Goal: Transaction & Acquisition: Purchase product/service

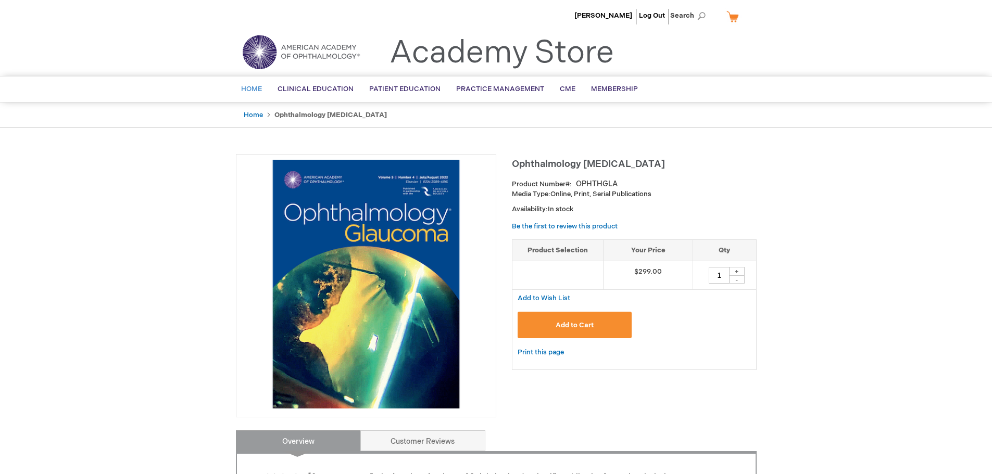
click at [253, 90] on span "Home" at bounding box center [251, 89] width 21 height 8
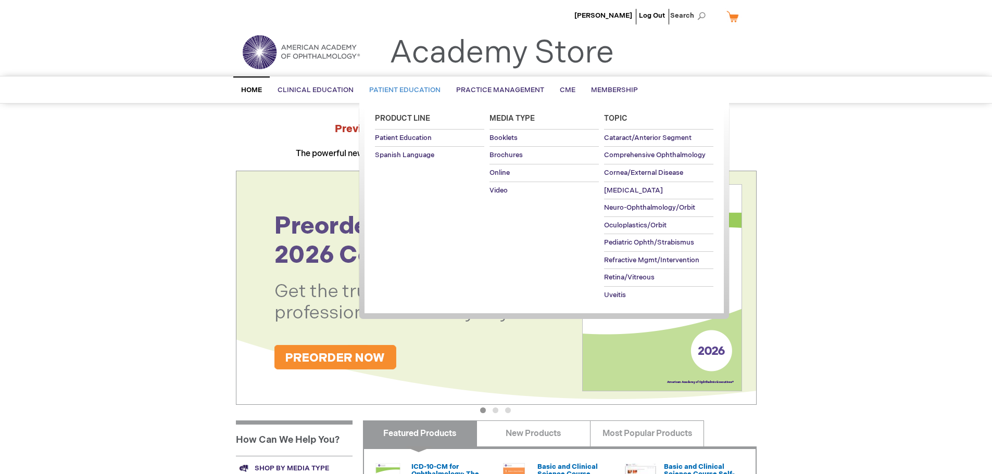
click at [404, 90] on span "Patient Education" at bounding box center [404, 90] width 71 height 8
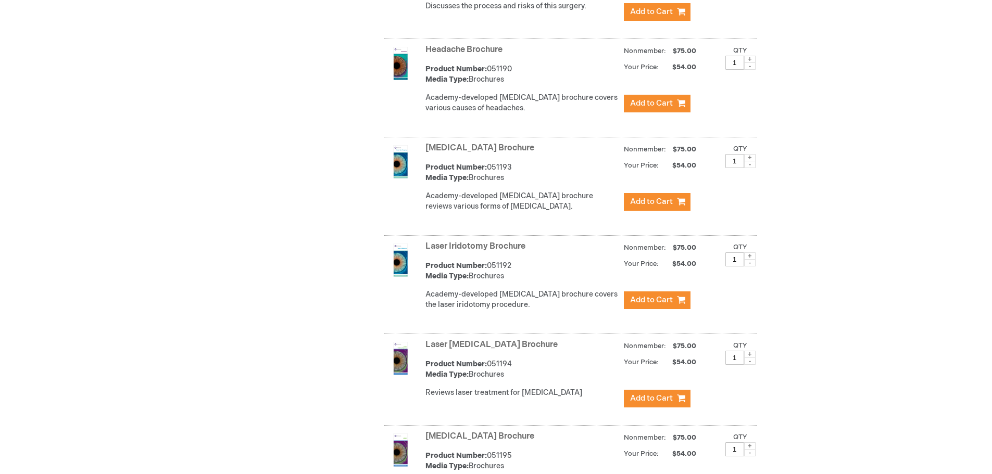
scroll to position [2655, 0]
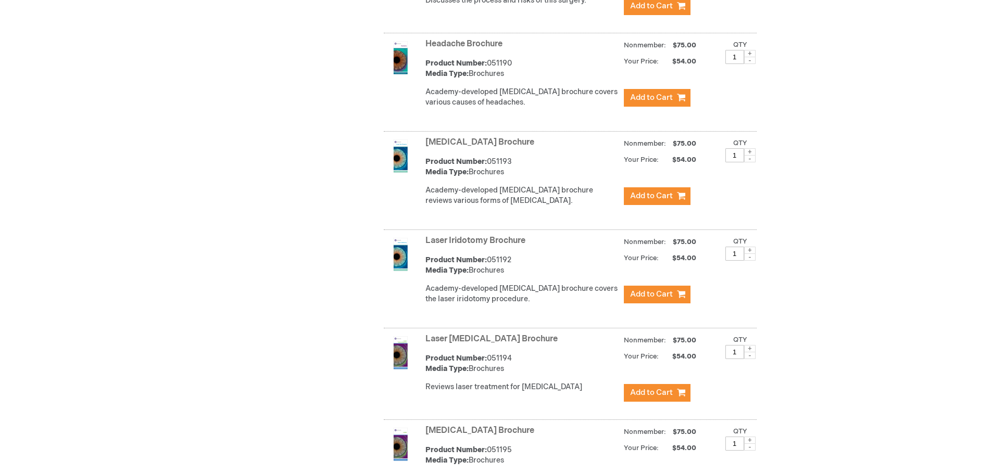
click at [471, 236] on link "Laser Iridotomy Brochure" at bounding box center [475, 241] width 100 height 10
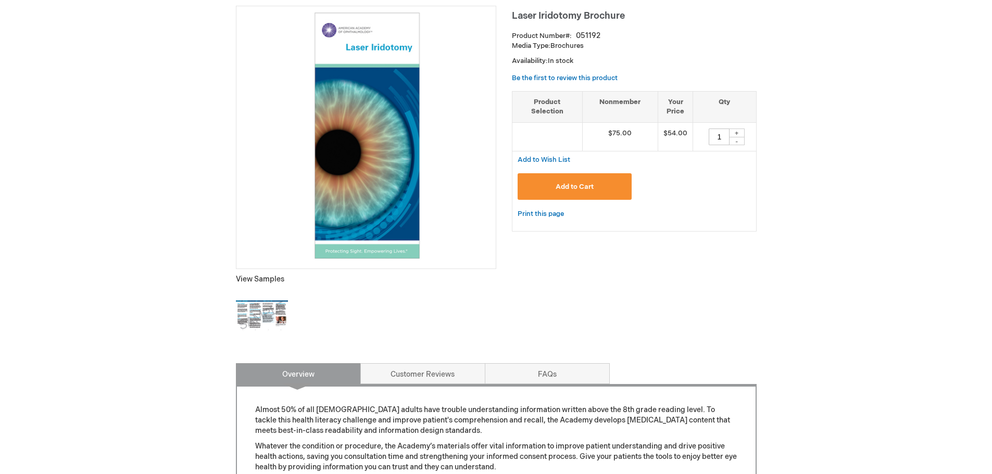
scroll to position [156, 0]
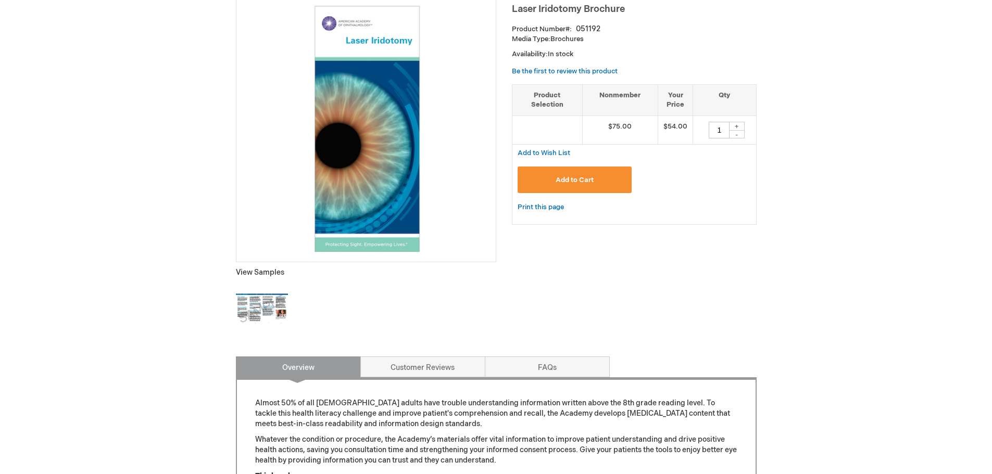
click at [257, 303] on img at bounding box center [262, 309] width 52 height 52
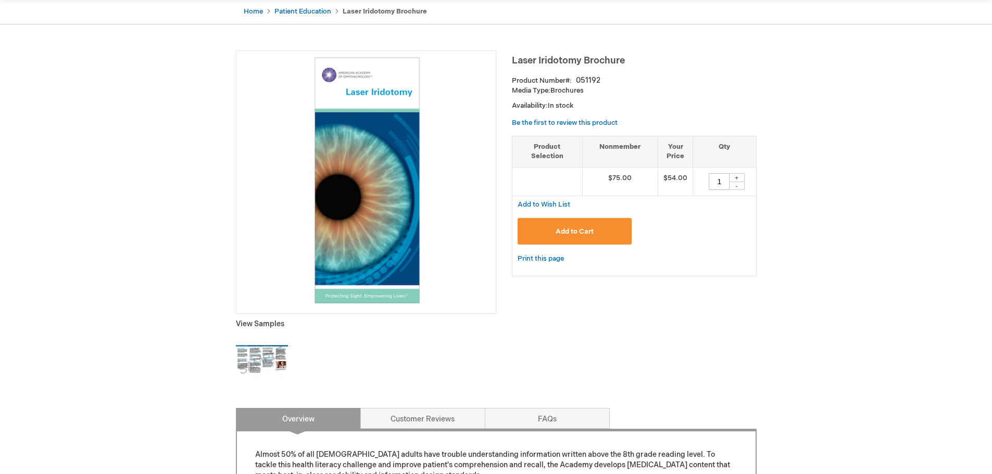
scroll to position [104, 0]
click at [739, 178] on div "+" at bounding box center [737, 178] width 16 height 9
type input "2"
click at [587, 231] on span "Add to Cart" at bounding box center [575, 232] width 38 height 8
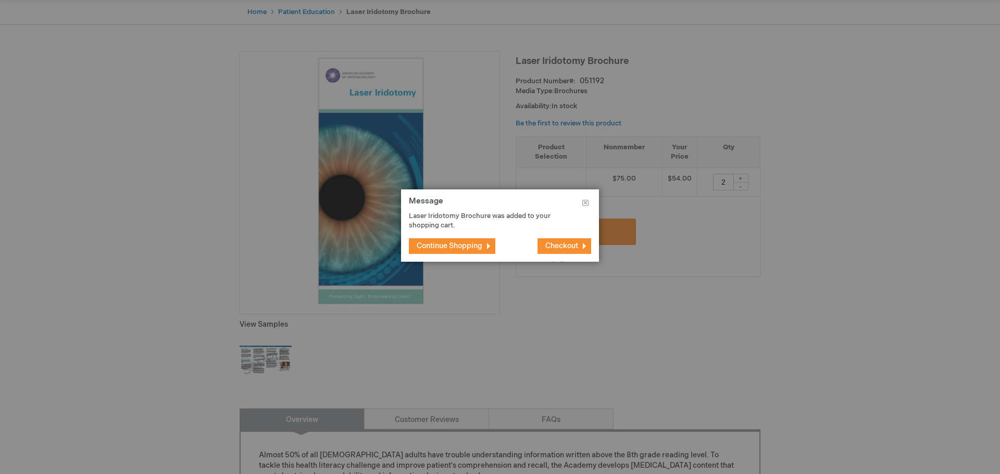
click at [469, 246] on span "Continue Shopping" at bounding box center [450, 246] width 66 height 9
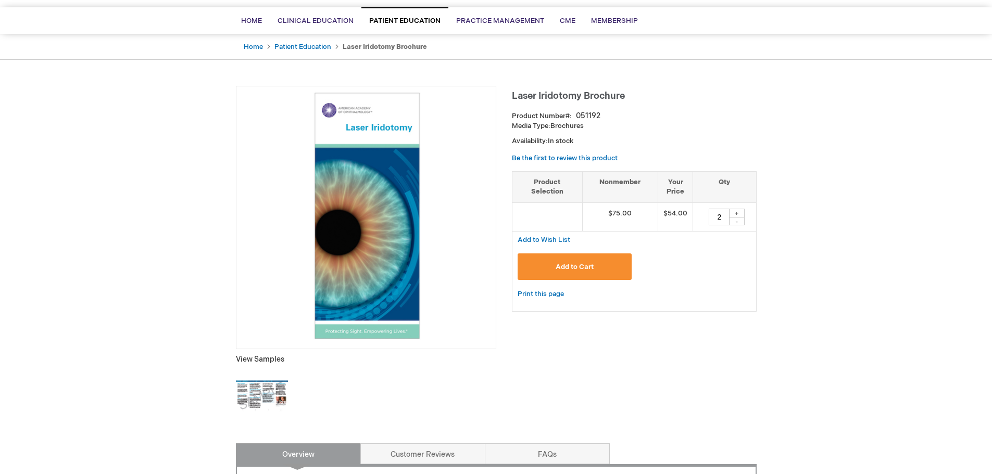
scroll to position [0, 0]
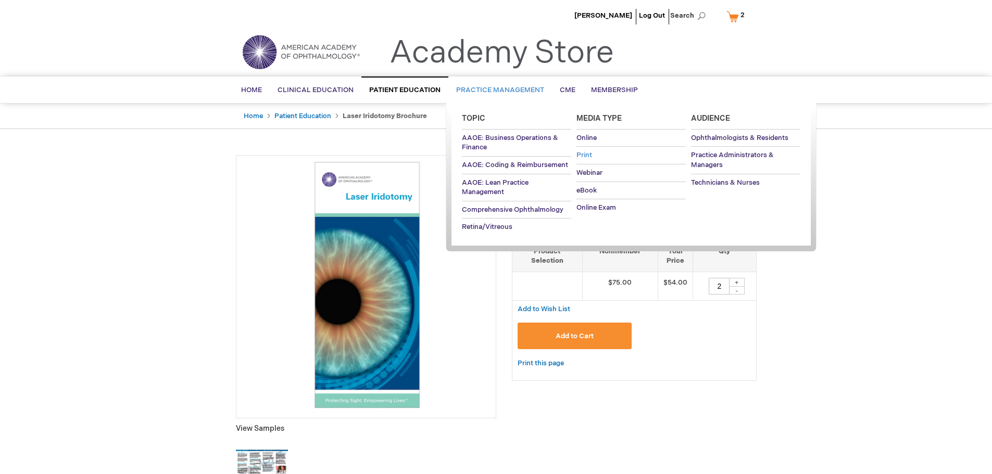
click at [583, 158] on span "Print" at bounding box center [584, 155] width 16 height 8
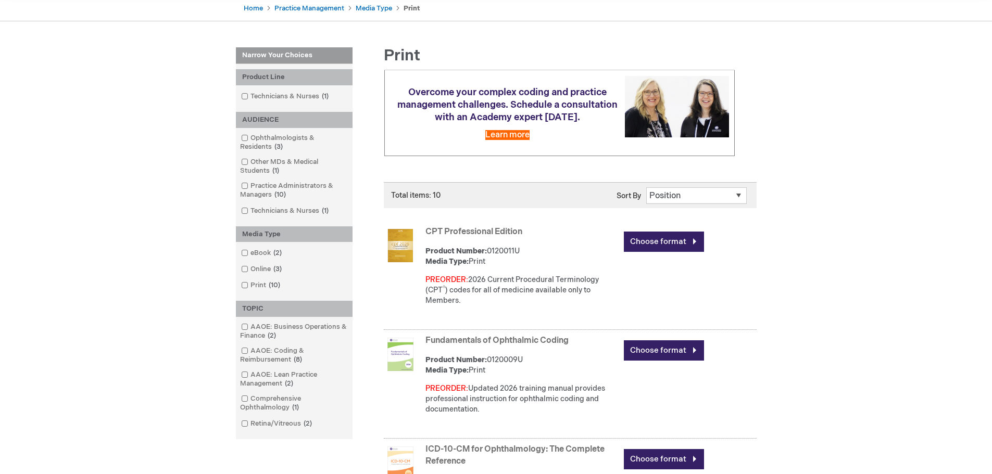
scroll to position [104, 0]
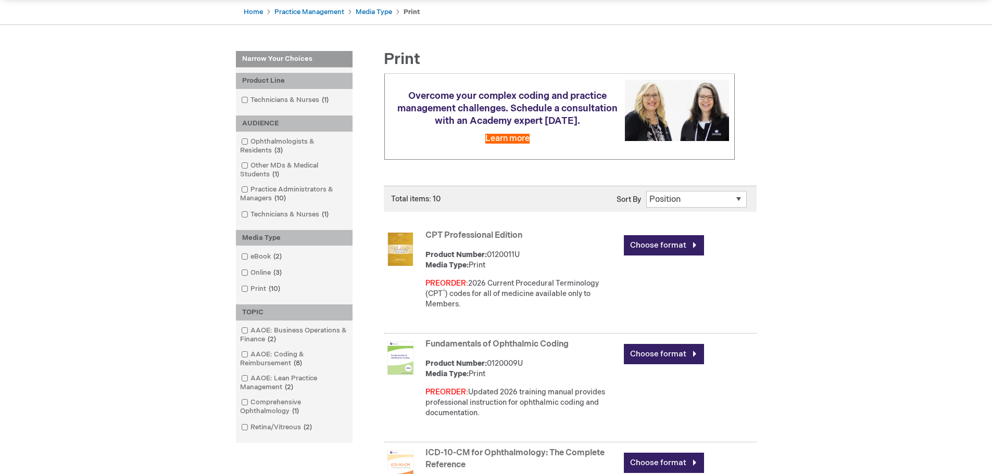
click at [662, 199] on select "Position Product Name : A to Z Product Name : Z to A Price : Low to High Price …" at bounding box center [696, 199] width 100 height 17
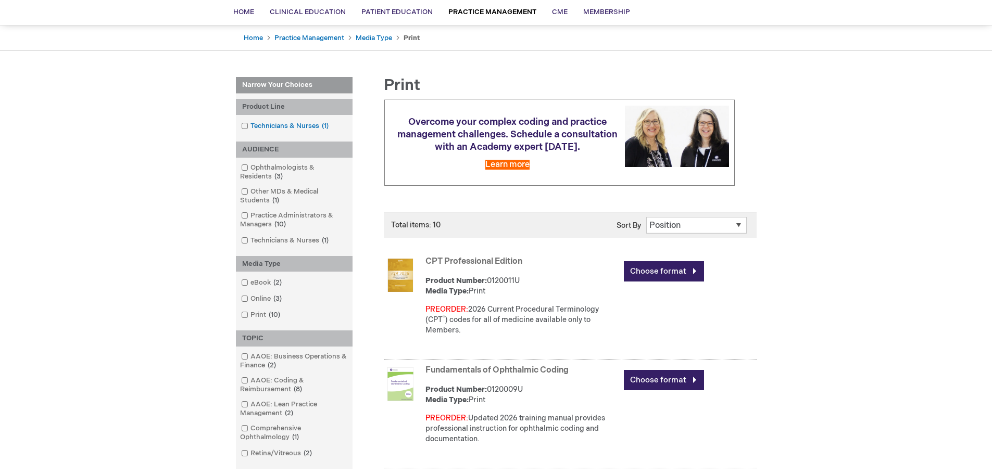
click at [250, 124] on span at bounding box center [250, 126] width 0 height 8
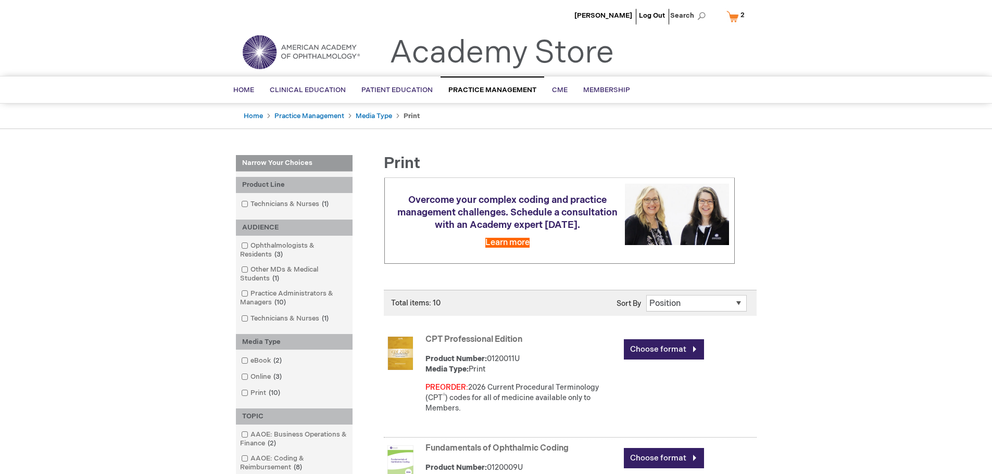
click at [734, 16] on link "My Cart 2 2 items" at bounding box center [737, 16] width 27 height 18
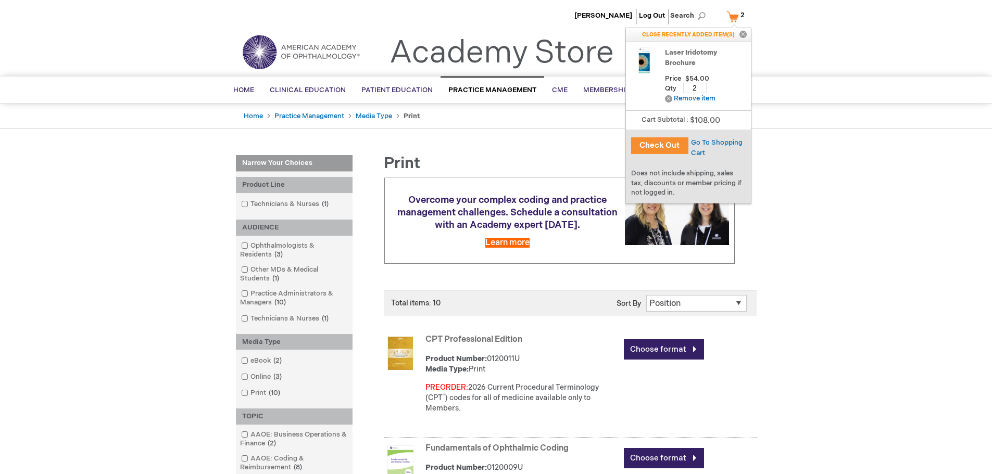
click at [663, 144] on button "Check Out" at bounding box center [659, 145] width 57 height 17
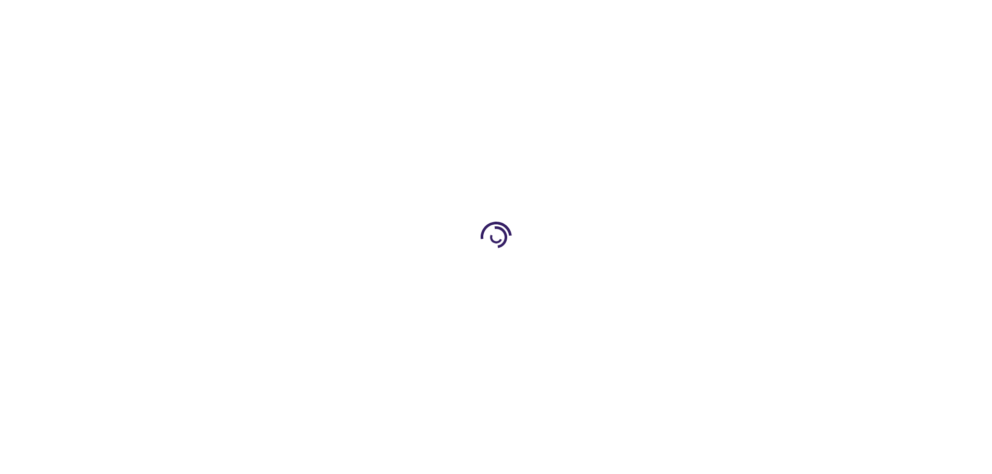
select select "US"
select select "41"
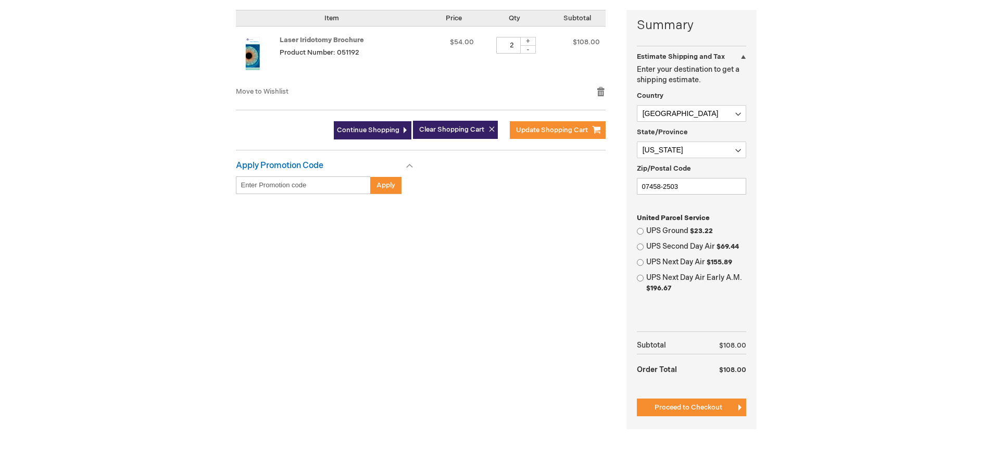
scroll to position [260, 0]
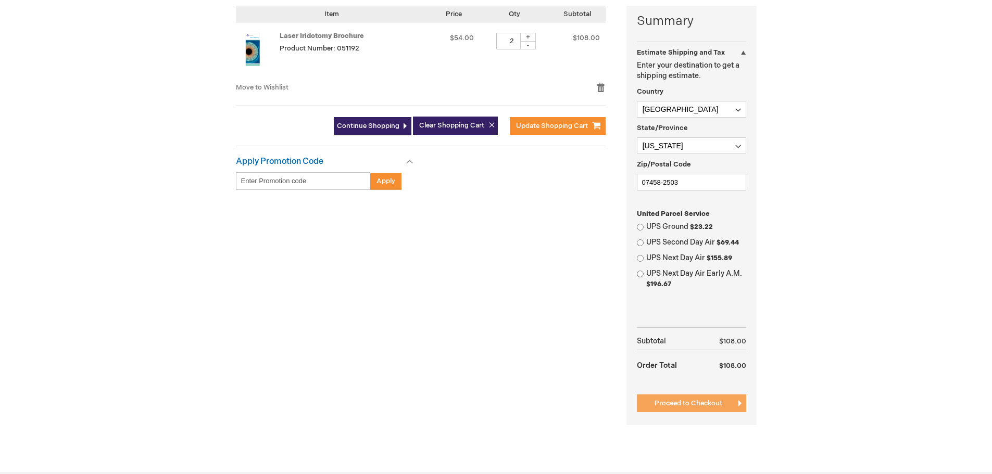
click at [699, 403] on span "Proceed to Checkout" at bounding box center [688, 403] width 68 height 8
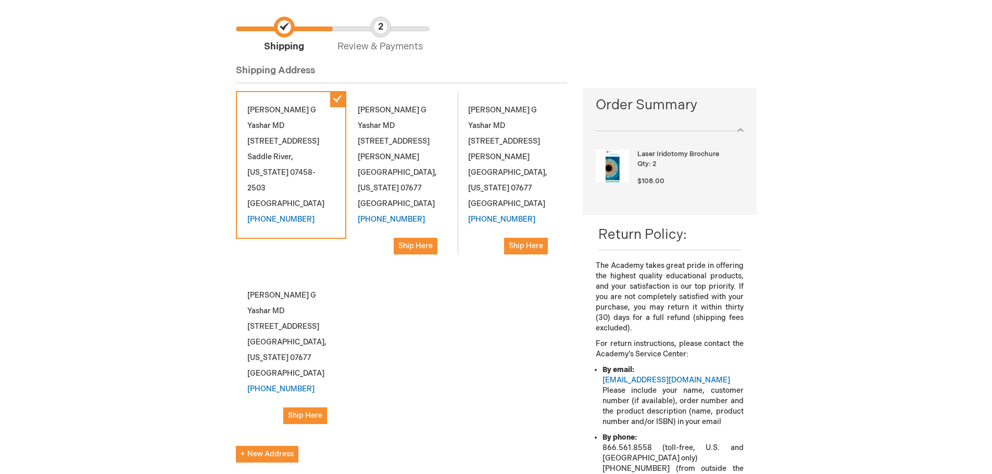
scroll to position [52, 0]
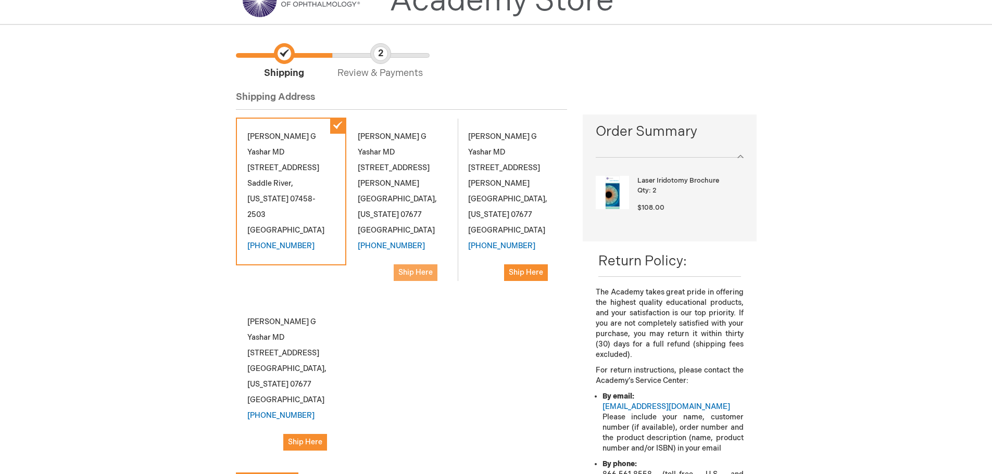
click at [422, 268] on span "Ship Here" at bounding box center [415, 272] width 34 height 9
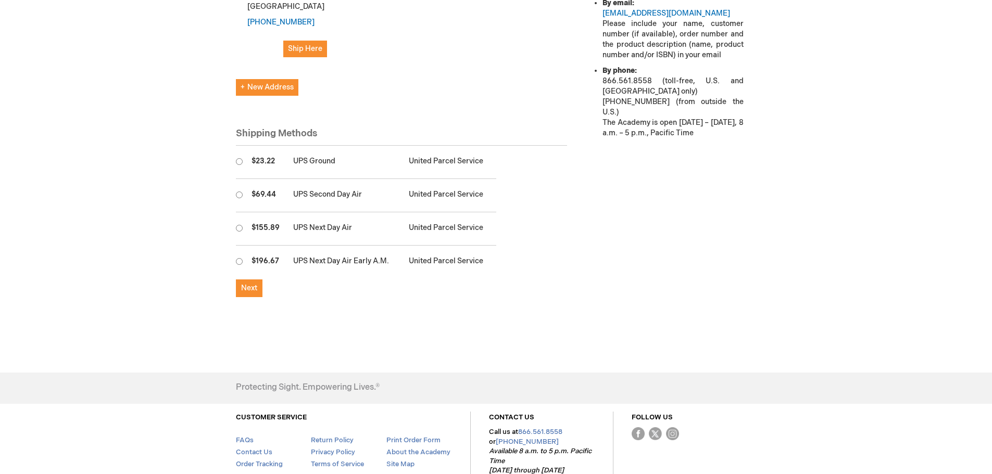
scroll to position [469, 0]
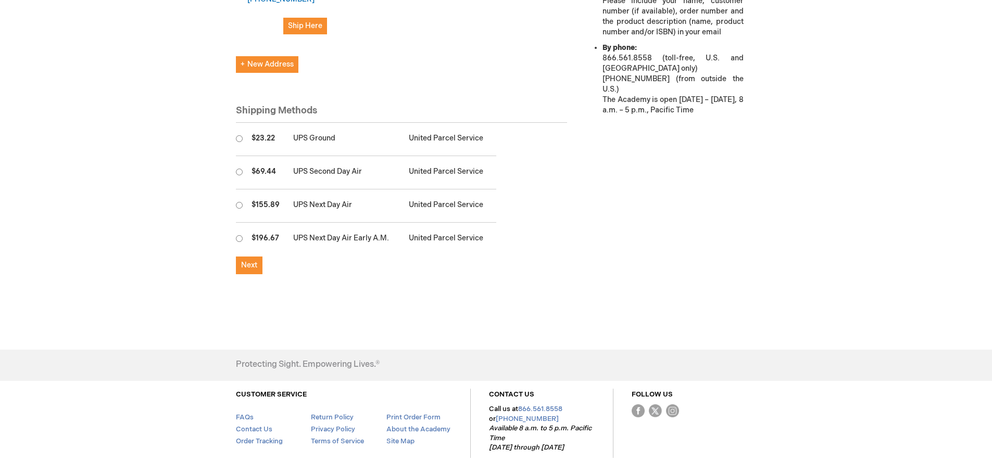
click at [242, 135] on input "radio" at bounding box center [239, 138] width 7 height 7
radio input "true"
click at [247, 261] on span "Next" at bounding box center [249, 265] width 16 height 9
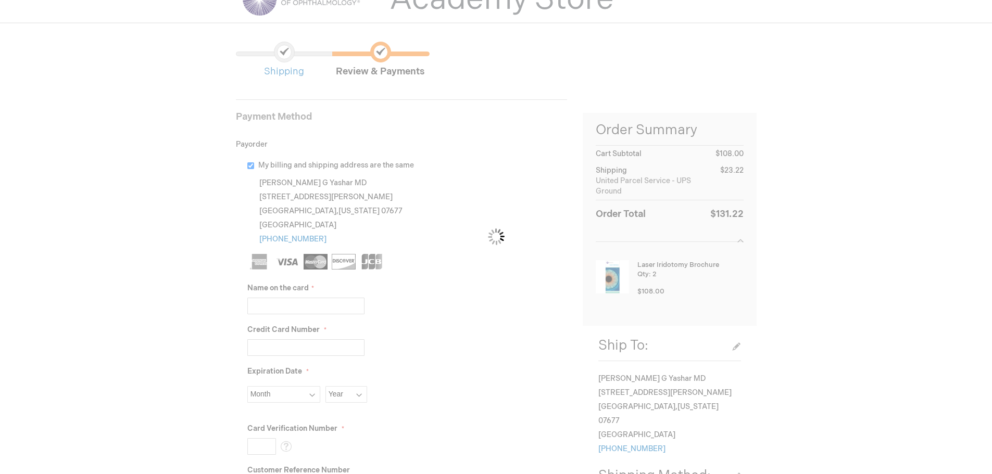
scroll to position [156, 0]
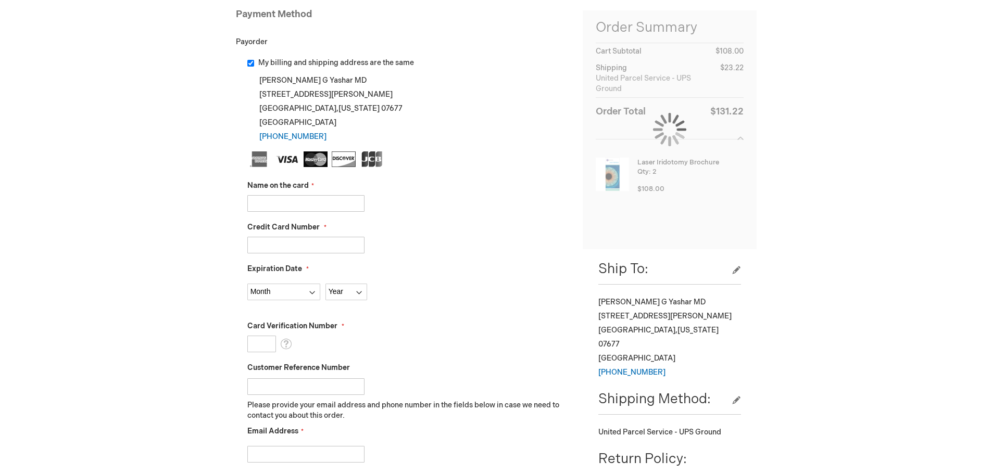
click at [295, 205] on input "Name on the card" at bounding box center [305, 203] width 117 height 17
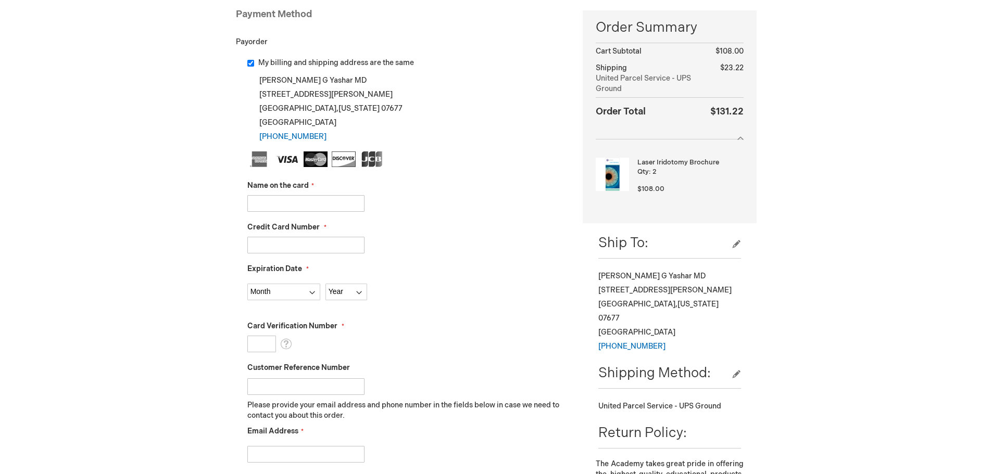
type input "[PERSON_NAME]"
type input "4400661278271967"
select select "8"
select select "2028"
type input "857"
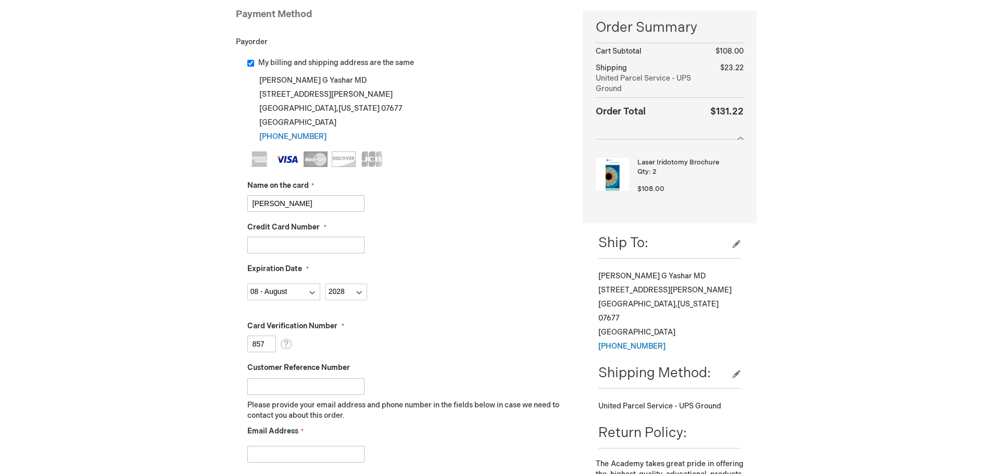
scroll to position [260, 0]
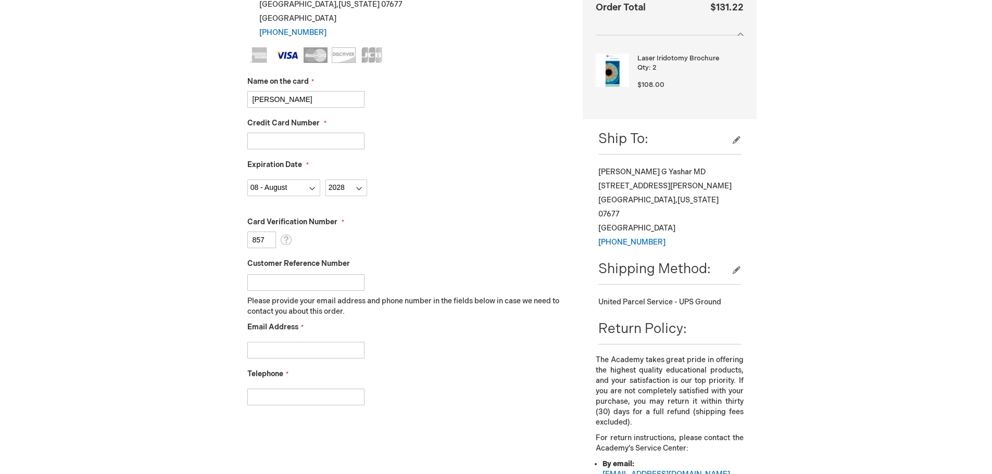
click at [279, 351] on input "Email Address" at bounding box center [305, 350] width 117 height 17
type input "losorio@wlnjeye.com"
type input "2017821700"
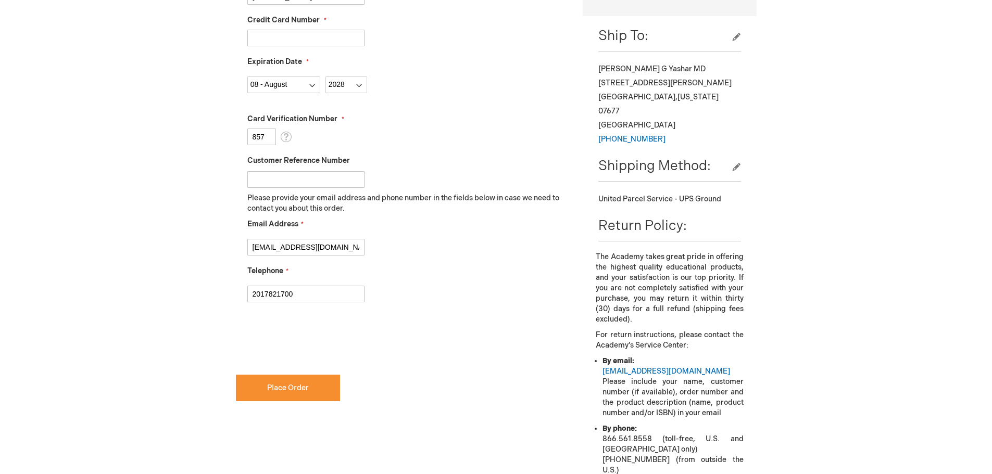
scroll to position [364, 0]
checkbox input "true"
click at [292, 386] on span "Place Order" at bounding box center [288, 387] width 42 height 9
